Goal: Find contact information: Find contact information

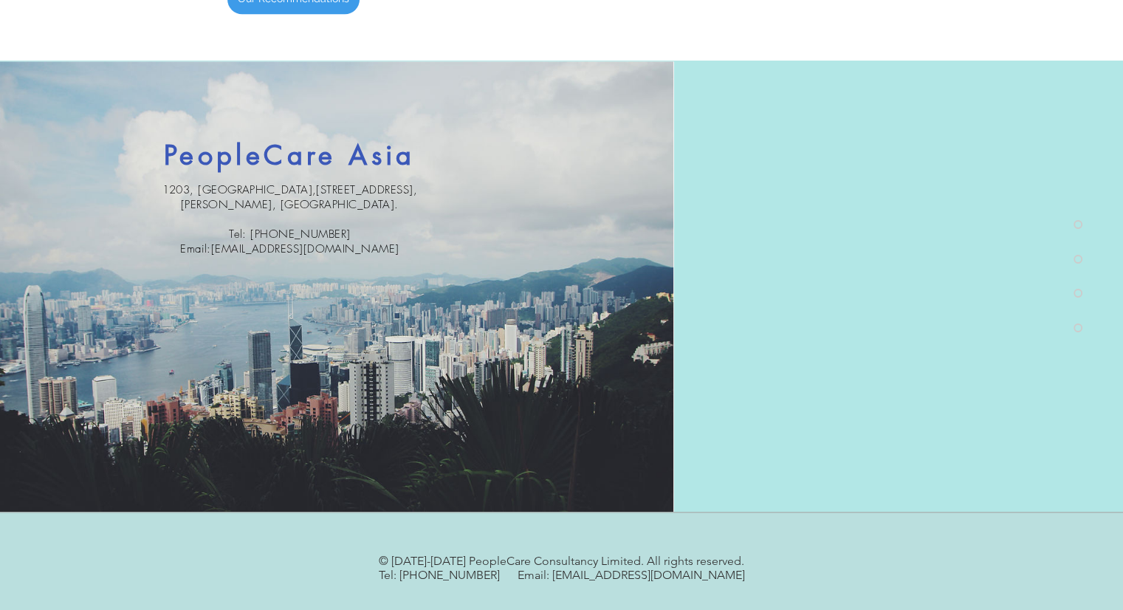
scroll to position [1550, 0]
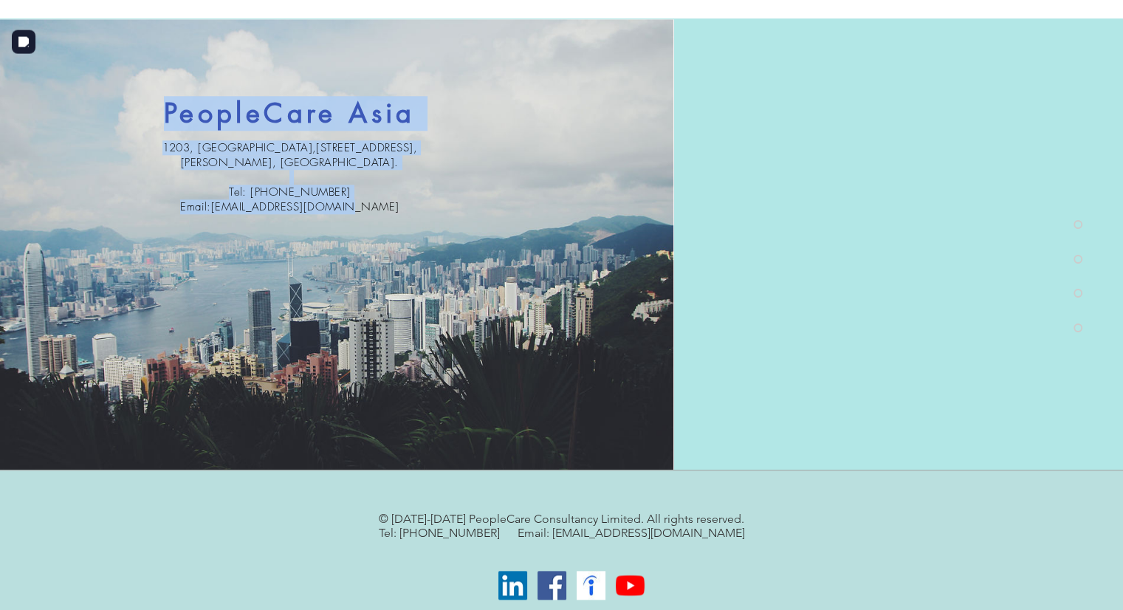
drag, startPoint x: 392, startPoint y: 211, endPoint x: 162, endPoint y: 111, distance: 250.3
click at [162, 111] on div "PeopleCare Asia [STREET_ADDRESS][PERSON_NAME]. ​ Tel: [PHONE_NUMBER] Email: [EM…" at bounding box center [337, 244] width 674 height 450
click at [461, 157] on img at bounding box center [336, 244] width 673 height 450
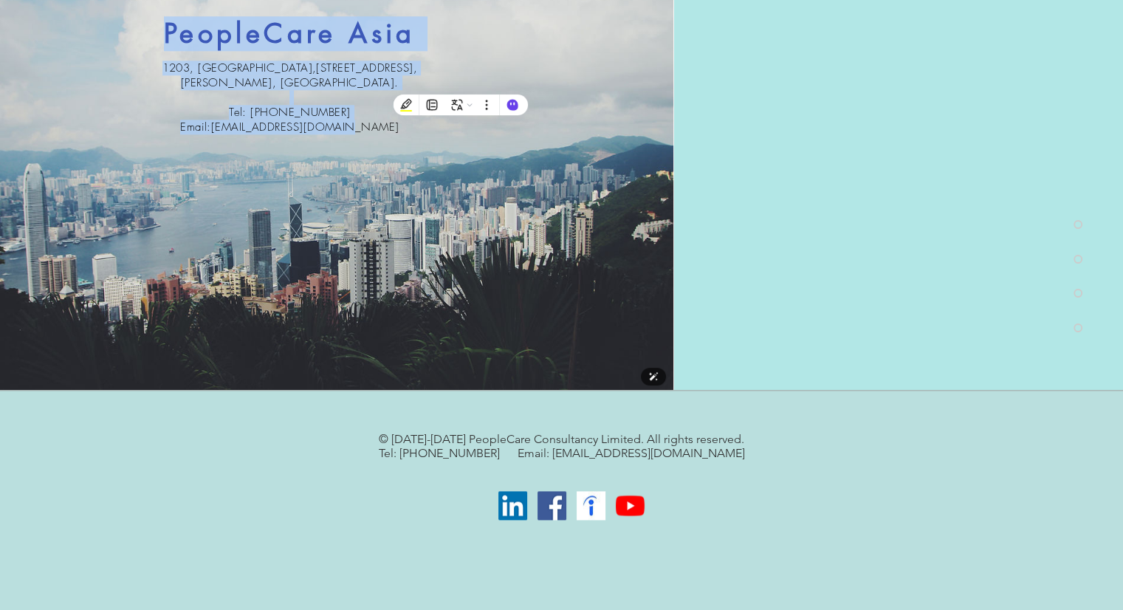
scroll to position [1633, 0]
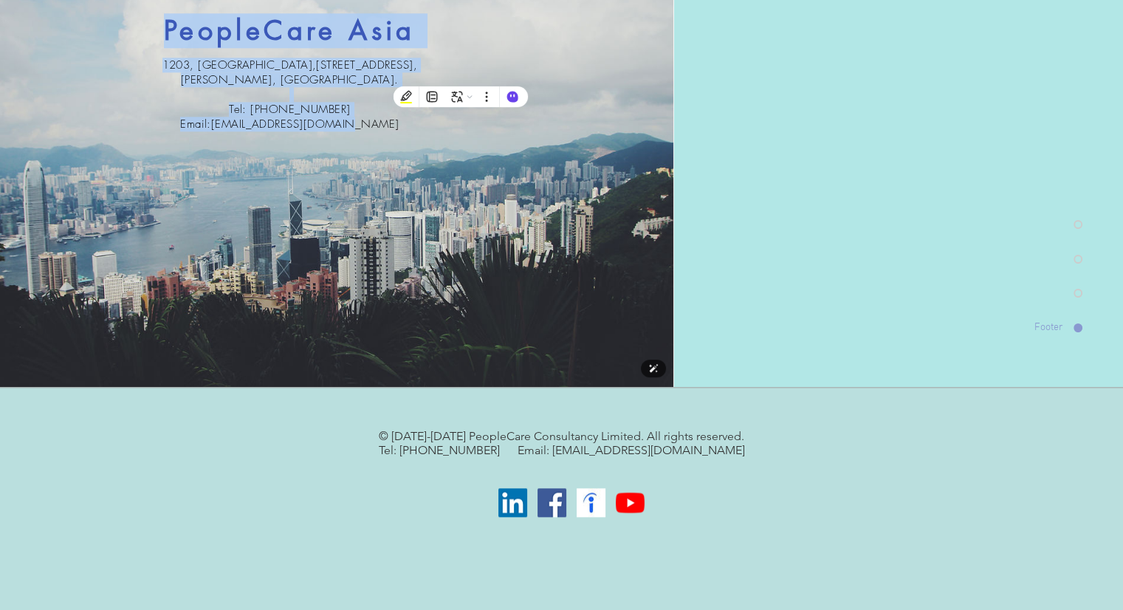
click at [480, 237] on img at bounding box center [336, 162] width 673 height 450
click at [556, 145] on img at bounding box center [336, 162] width 673 height 450
click at [553, 137] on img at bounding box center [336, 162] width 673 height 450
click at [540, 123] on img at bounding box center [336, 162] width 673 height 450
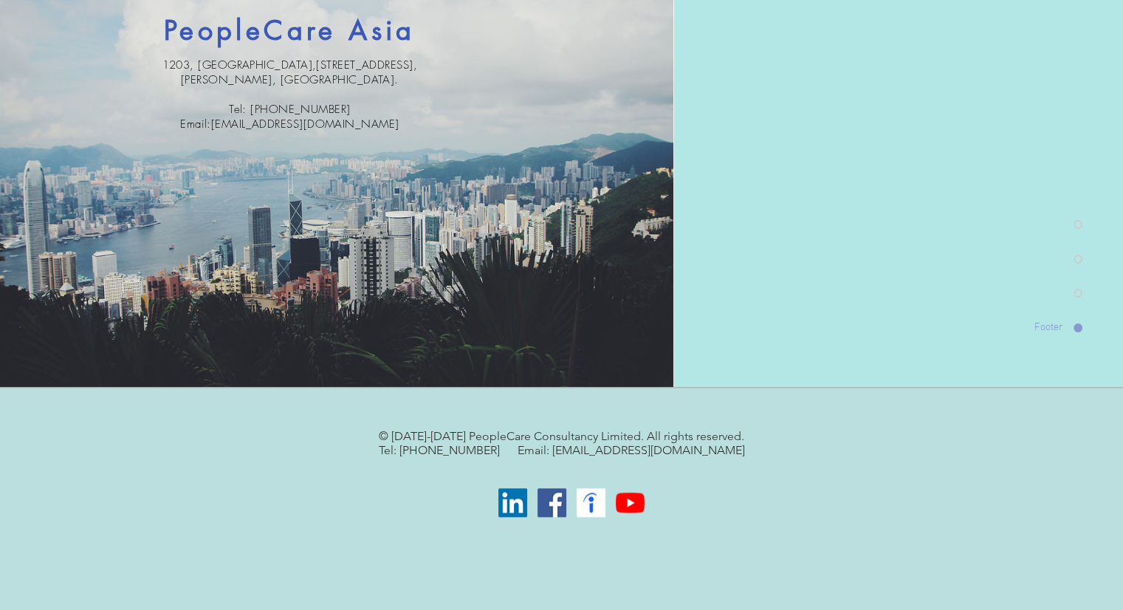
click at [740, 416] on div "© [DATE]-[DATE] PeopleCare Consultancy Limited. All rights reserved. Tel: [PHON…" at bounding box center [561, 499] width 1123 height 224
click at [758, 462] on p "​" at bounding box center [561, 464] width 723 height 14
drag, startPoint x: 749, startPoint y: 458, endPoint x: 366, endPoint y: 412, distance: 385.9
click at [366, 412] on div "© [DATE]-[DATE] PeopleCare Consultancy Limited. All rights reserved. Tel: [PHON…" at bounding box center [561, 499] width 1123 height 224
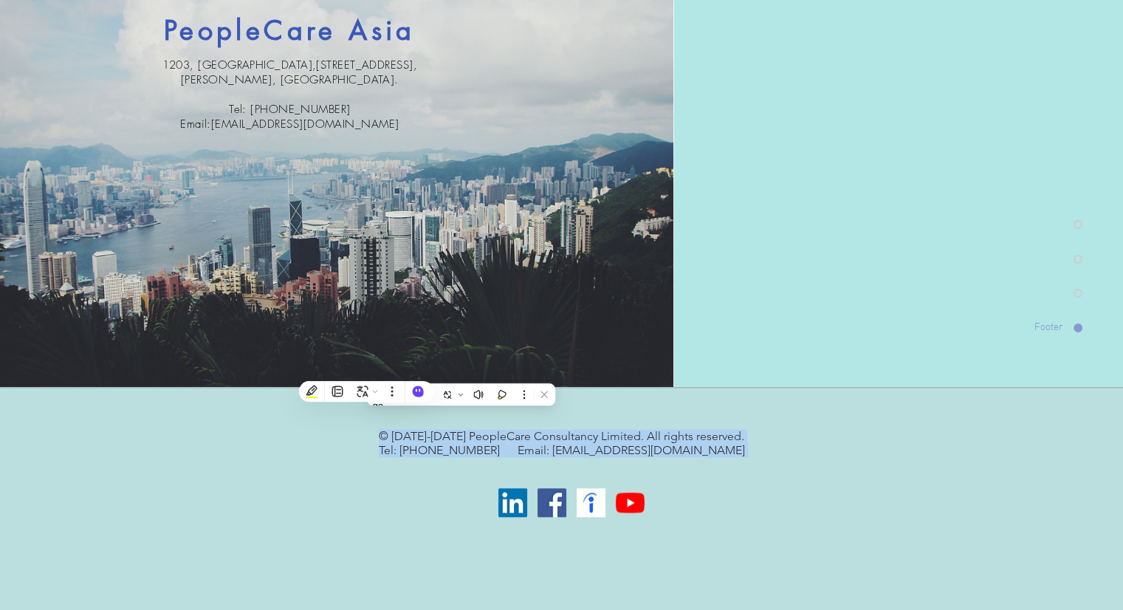
click at [803, 473] on div "© [DATE]-[DATE] PeopleCare Consultancy Limited. All rights reserved. Tel: [PHON…" at bounding box center [561, 499] width 1123 height 224
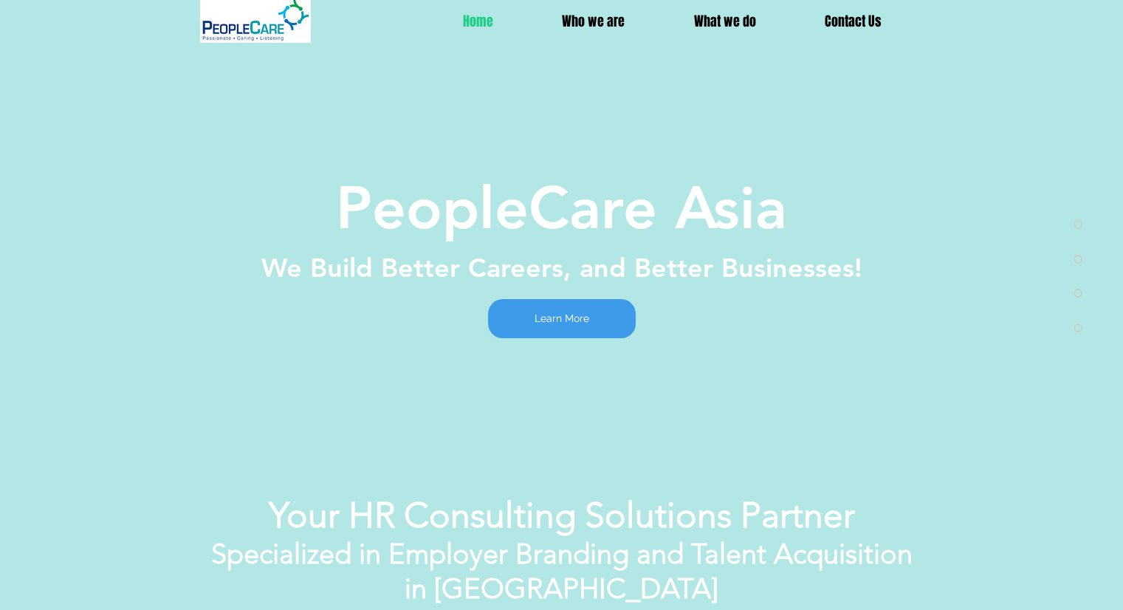
scroll to position [0, 0]
